Goal: Task Accomplishment & Management: Manage account settings

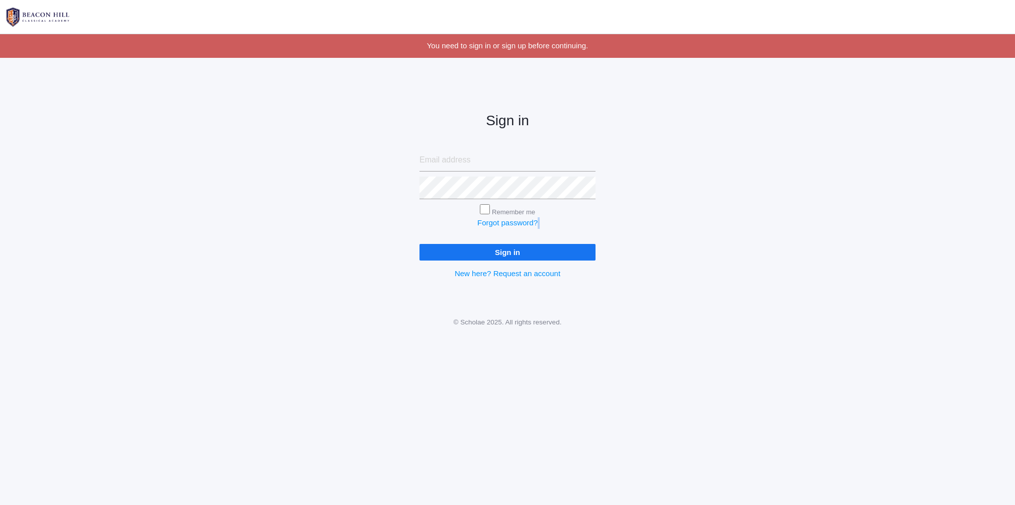
drag, startPoint x: 644, startPoint y: 254, endPoint x: 696, endPoint y: 163, distance: 104.5
click at [696, 163] on div "Sign in Remember me Forgot password? Sign in New here? Request an account" at bounding box center [507, 187] width 1015 height 234
drag, startPoint x: 666, startPoint y: 324, endPoint x: 419, endPoint y: 159, distance: 296.8
click at [579, 240] on body "icons/ui/navigation/hamburger Created with Sketch. icons/ui/navigation/home Cre…" at bounding box center [507, 252] width 1015 height 505
drag, startPoint x: 326, startPoint y: 93, endPoint x: 314, endPoint y: 40, distance: 54.2
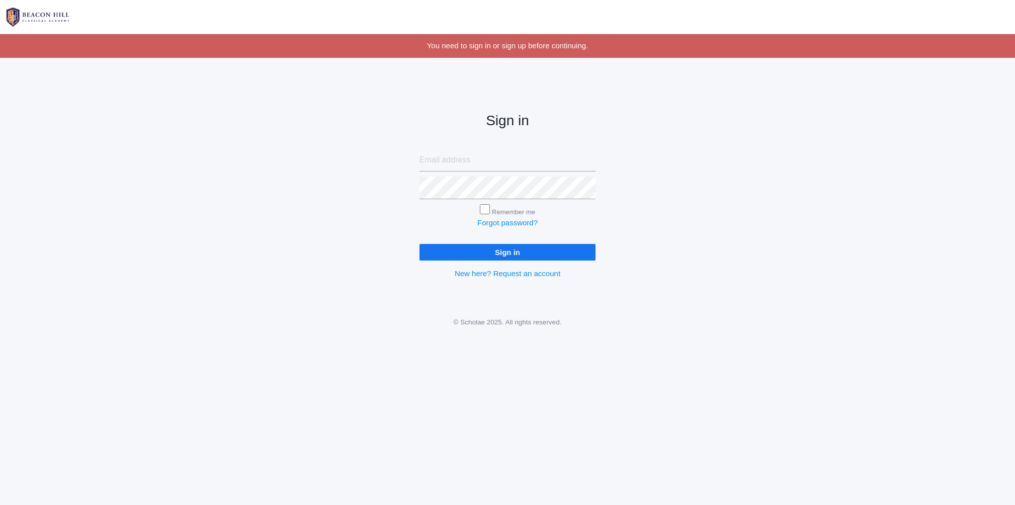
click at [317, 50] on body "icons/ui/navigation/hamburger Created with Sketch. icons/ui/navigation/home Cre…" at bounding box center [507, 252] width 1015 height 505
drag, startPoint x: 294, startPoint y: 155, endPoint x: 334, endPoint y: 53, distance: 109.2
click at [317, 107] on div "Sign in Remember me Forgot password? Sign in New here? Request an account" at bounding box center [507, 187] width 1015 height 234
drag, startPoint x: 342, startPoint y: 44, endPoint x: 309, endPoint y: 123, distance: 85.9
click at [309, 123] on body "icons/ui/navigation/hamburger Created with Sketch. icons/ui/navigation/home Cre…" at bounding box center [507, 252] width 1015 height 505
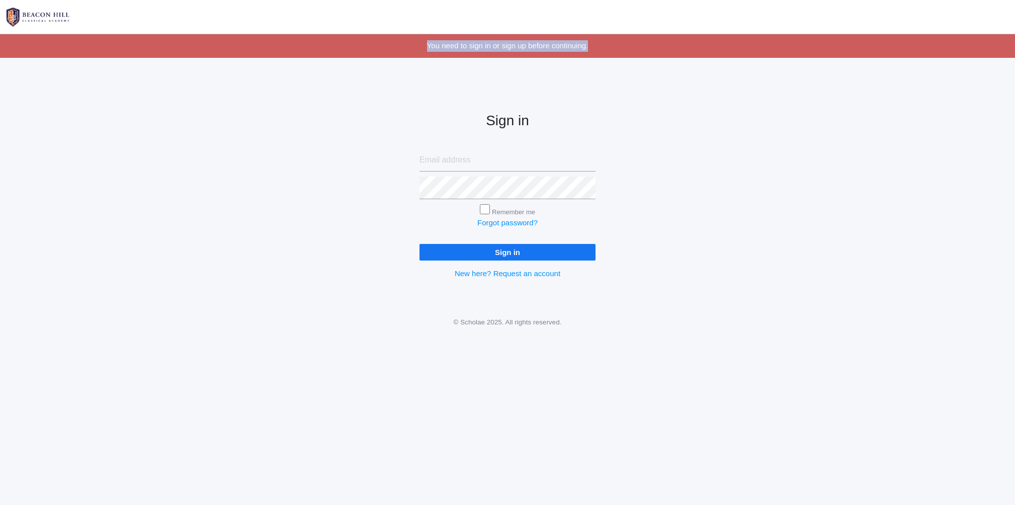
drag, startPoint x: 388, startPoint y: 35, endPoint x: 409, endPoint y: 4, distance: 37.7
click at [389, 32] on body "icons/ui/navigation/hamburger Created with Sketch. icons/ui/navigation/home Cre…" at bounding box center [507, 252] width 1015 height 505
